Goal: Transaction & Acquisition: Purchase product/service

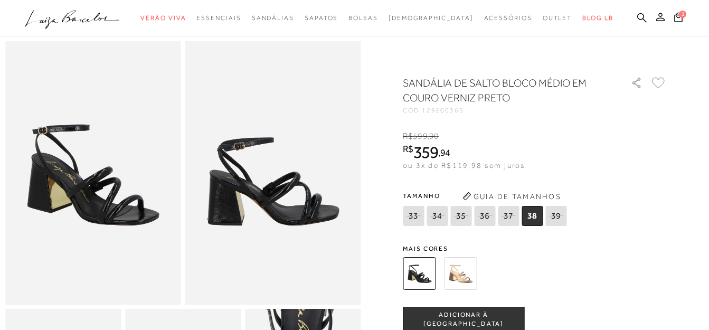
scroll to position [53, 0]
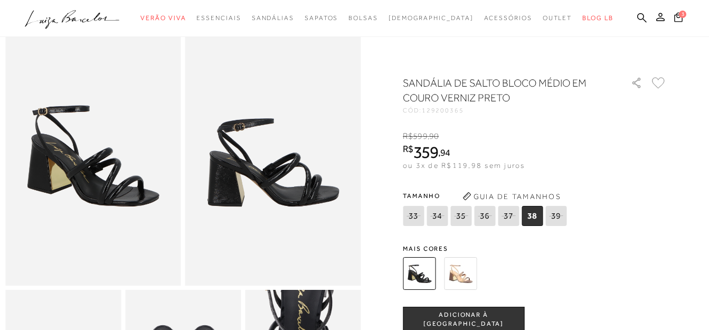
click at [487, 314] on button "ADICIONAR À SACOLA" at bounding box center [464, 319] width 122 height 25
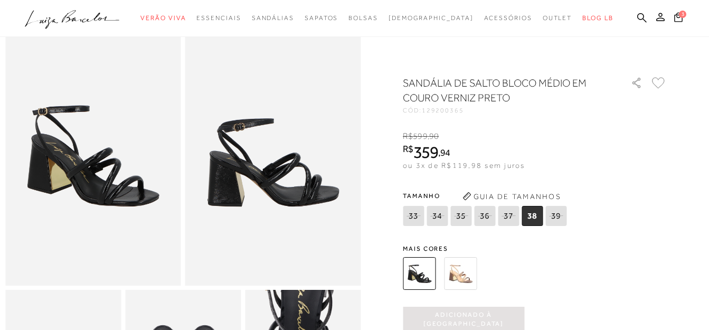
scroll to position [0, 0]
click at [682, 15] on span "3" at bounding box center [682, 14] width 7 height 7
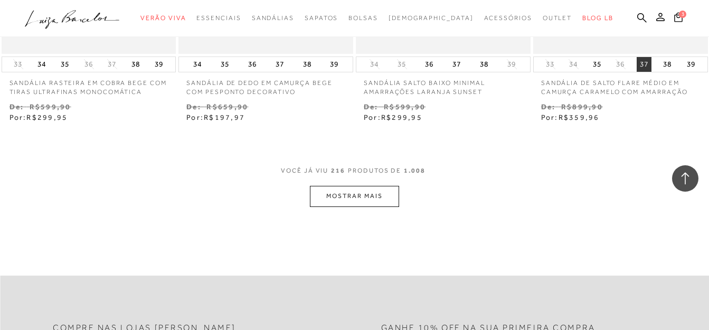
scroll to position [18631, 0]
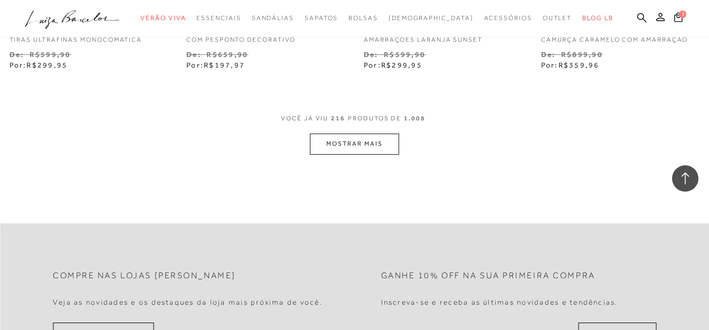
click at [379, 134] on button "MOSTRAR MAIS" at bounding box center [354, 144] width 89 height 21
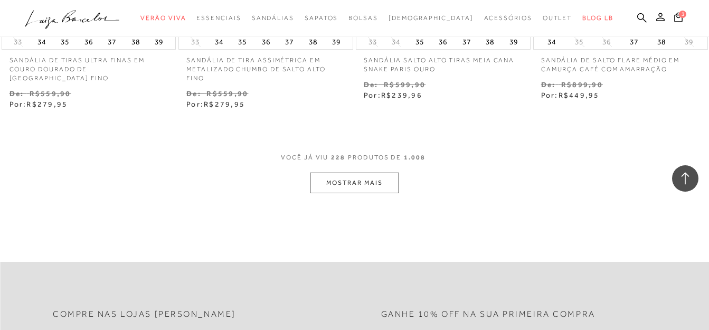
scroll to position [19727, 0]
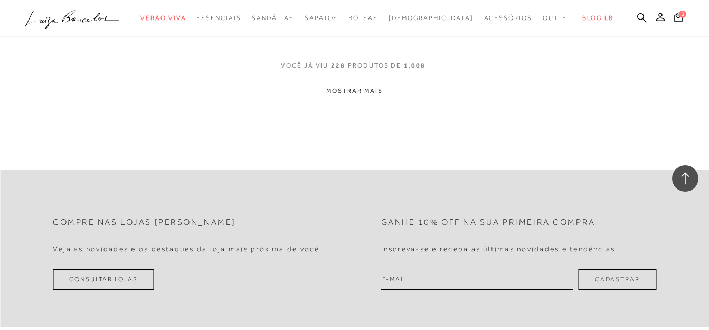
click at [354, 81] on button "MOSTRAR MAIS" at bounding box center [354, 91] width 89 height 21
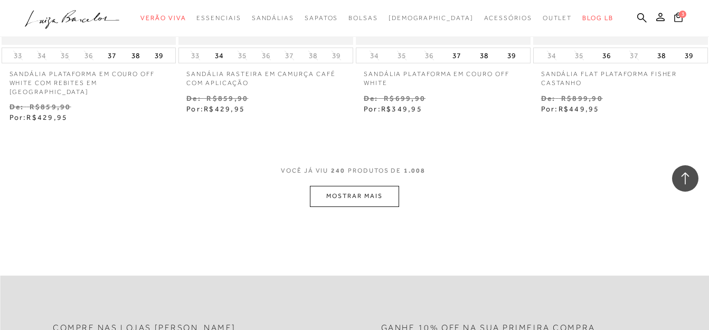
scroll to position [20564, 0]
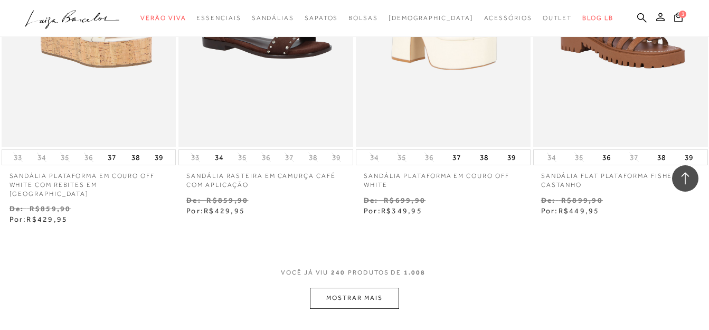
click at [374, 288] on button "MOSTRAR MAIS" at bounding box center [354, 298] width 89 height 21
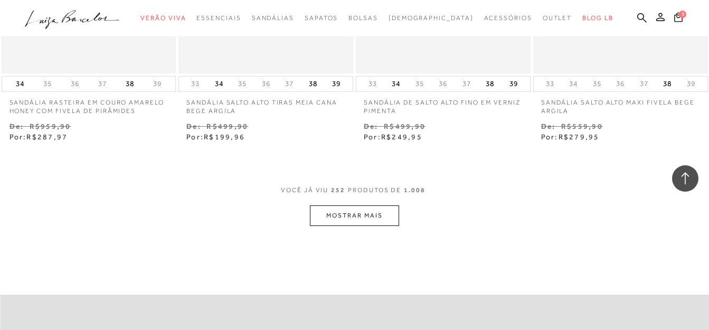
scroll to position [21726, 0]
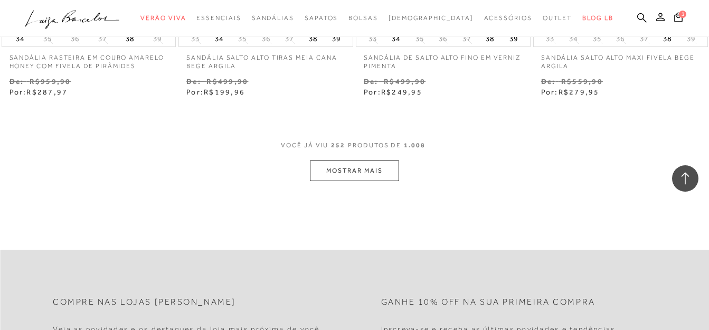
click at [383, 161] on button "MOSTRAR MAIS" at bounding box center [354, 171] width 89 height 21
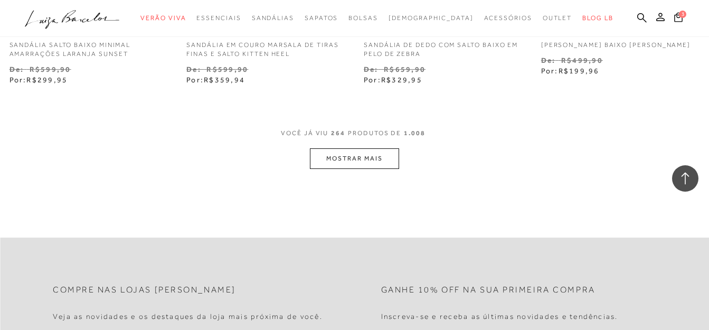
scroll to position [22835, 0]
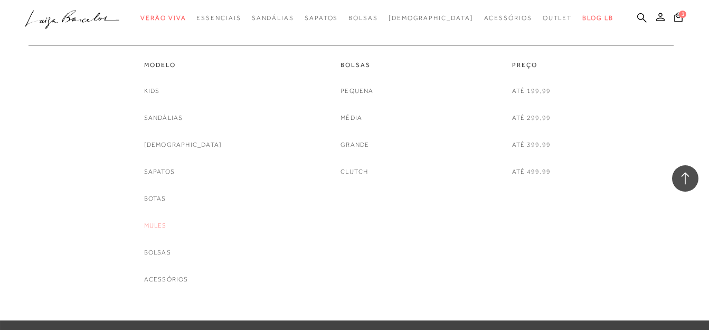
click at [167, 227] on link "Mules" at bounding box center [155, 225] width 23 height 11
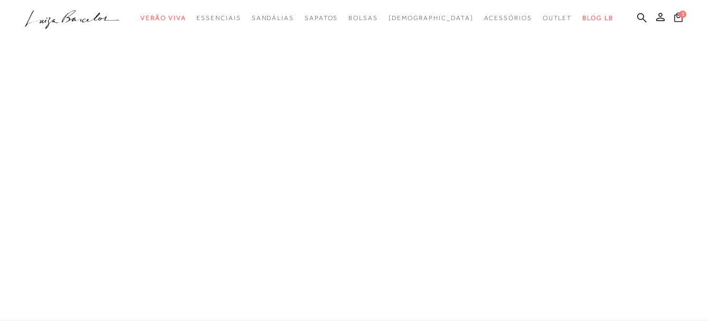
scroll to position [624, 0]
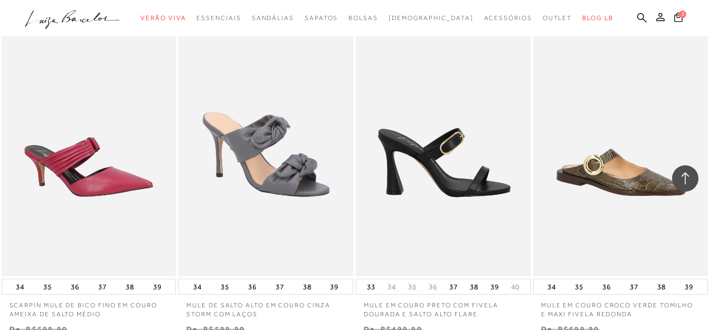
scroll to position [1426, 0]
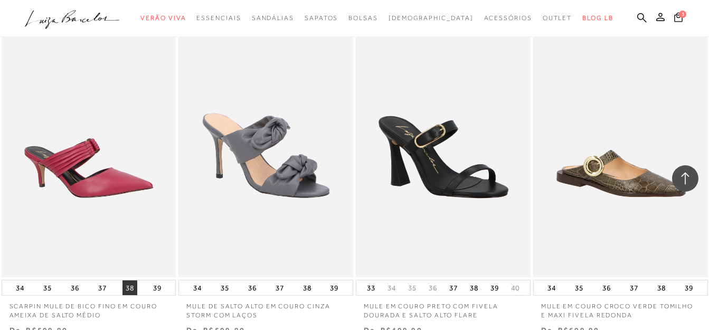
click at [130, 286] on button "38" at bounding box center [130, 288] width 15 height 15
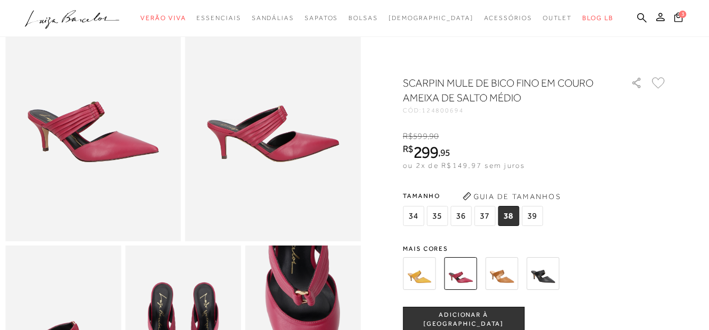
scroll to position [106, 0]
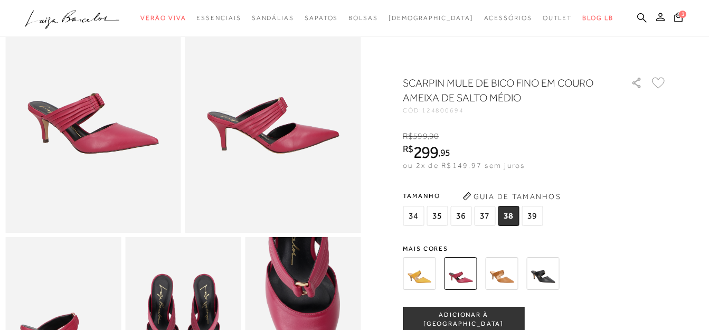
click at [482, 319] on span "ADICIONAR À SACOLA" at bounding box center [464, 320] width 120 height 18
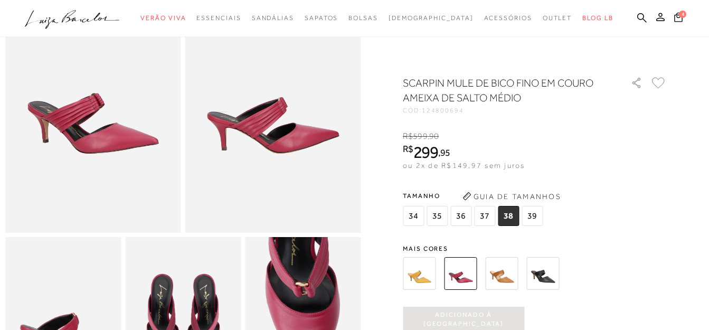
scroll to position [0, 0]
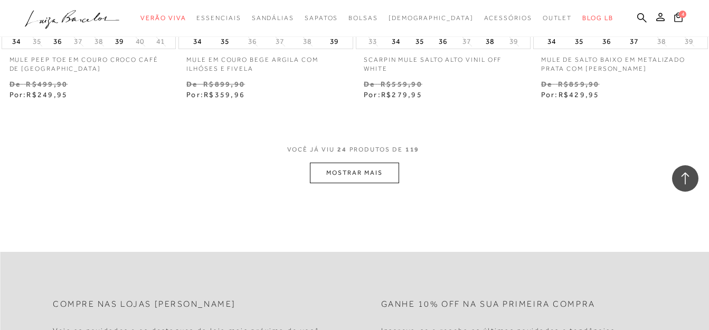
scroll to position [2067, 0]
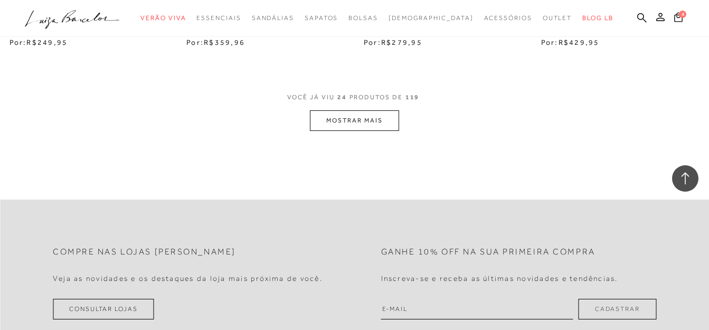
click at [374, 114] on button "MOSTRAR MAIS" at bounding box center [354, 120] width 89 height 21
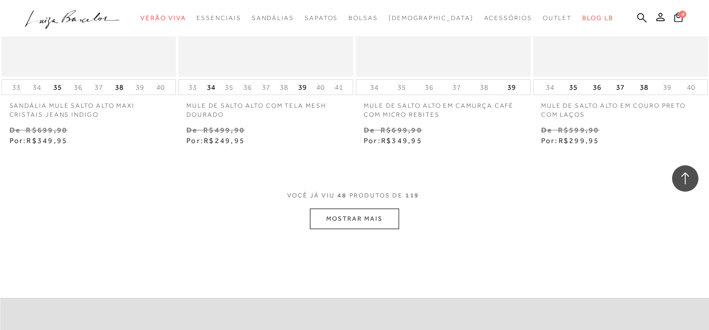
scroll to position [4022, 0]
click at [351, 211] on button "MOSTRAR MAIS" at bounding box center [354, 218] width 89 height 21
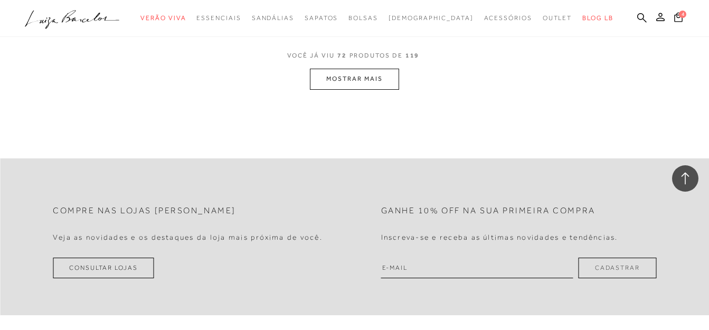
scroll to position [6241, 0]
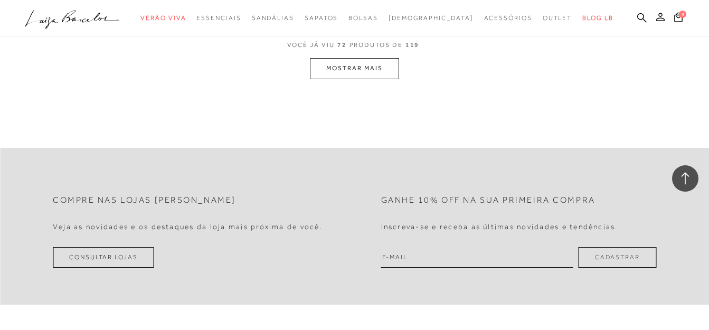
click at [365, 61] on button "MOSTRAR MAIS" at bounding box center [354, 68] width 89 height 21
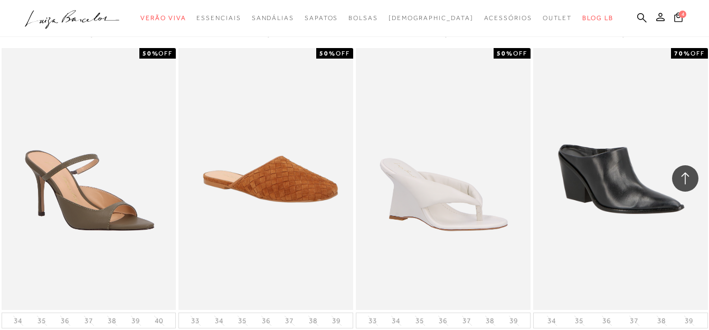
scroll to position [7909, 0]
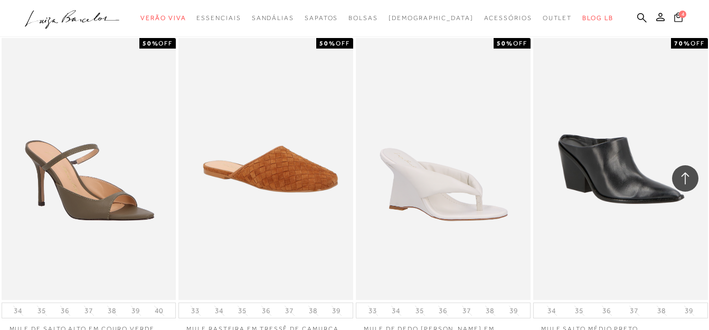
click at [678, 18] on icon at bounding box center [679, 17] width 8 height 10
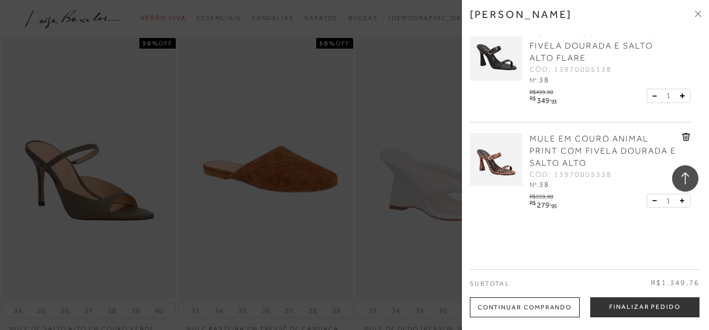
scroll to position [0, 0]
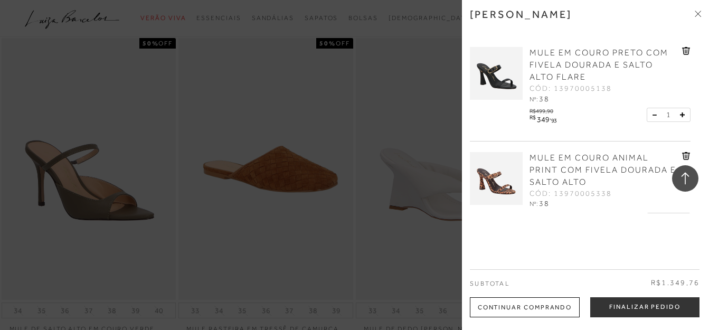
click at [687, 49] on icon at bounding box center [687, 51] width 1 height 4
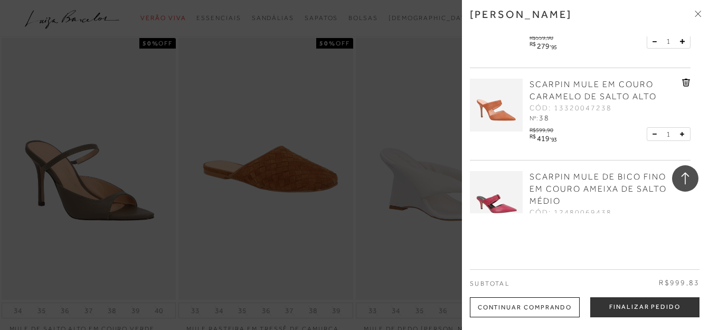
scroll to position [106, 0]
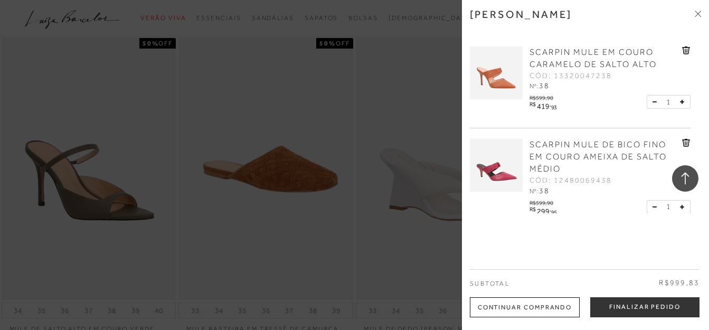
click at [685, 50] on icon at bounding box center [687, 50] width 8 height 8
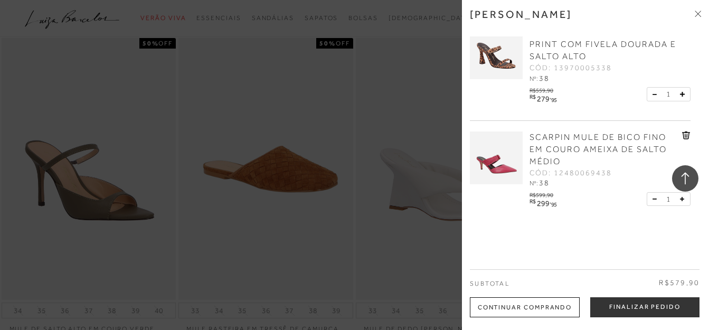
scroll to position [32, 0]
